Goal: Task Accomplishment & Management: Manage account settings

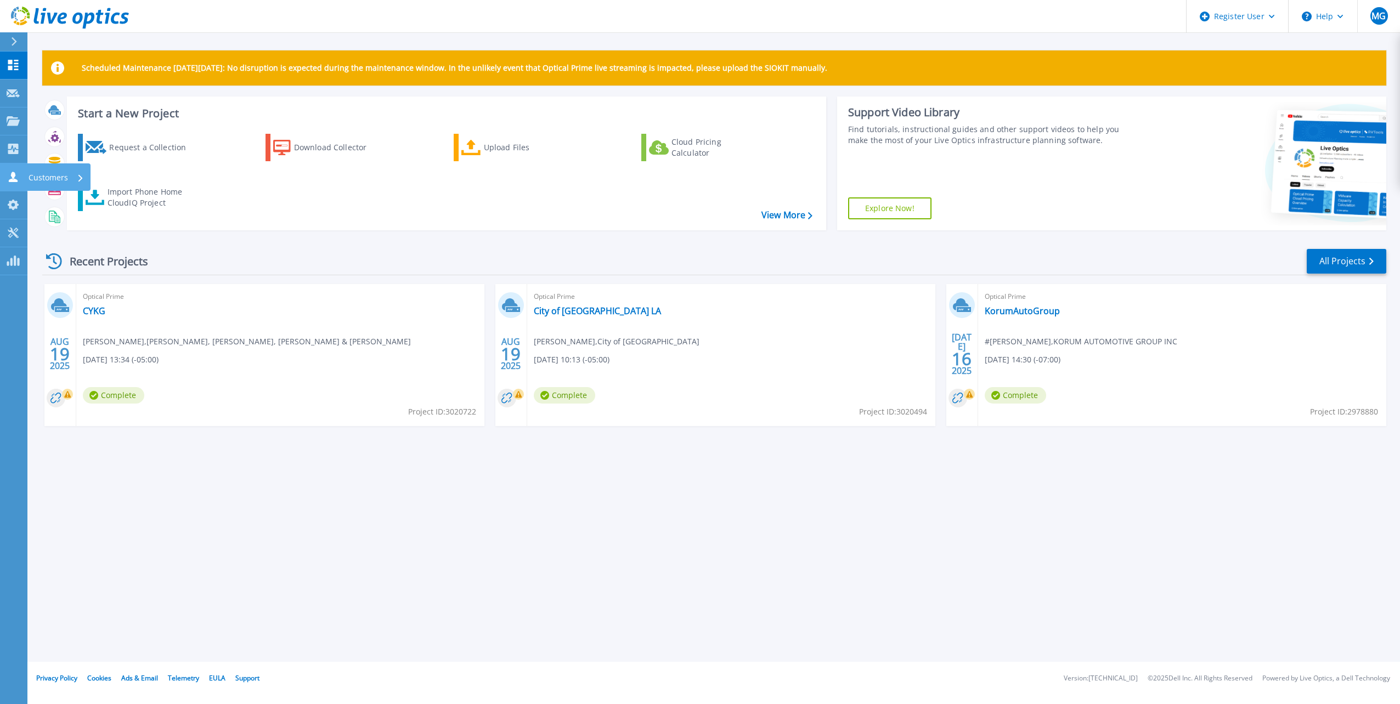
click at [16, 172] on icon at bounding box center [13, 177] width 13 height 10
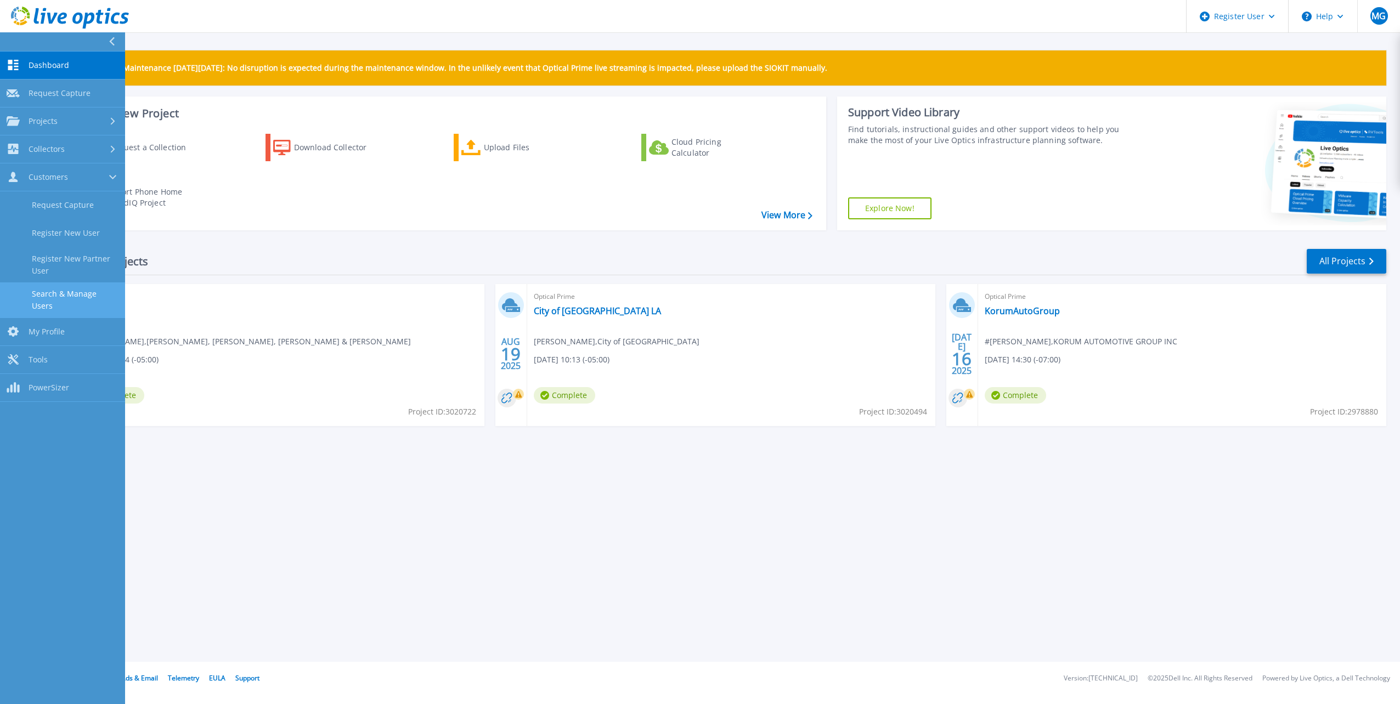
click at [79, 304] on link "Search & Manage Users" at bounding box center [62, 299] width 125 height 35
